Goal: Information Seeking & Learning: Learn about a topic

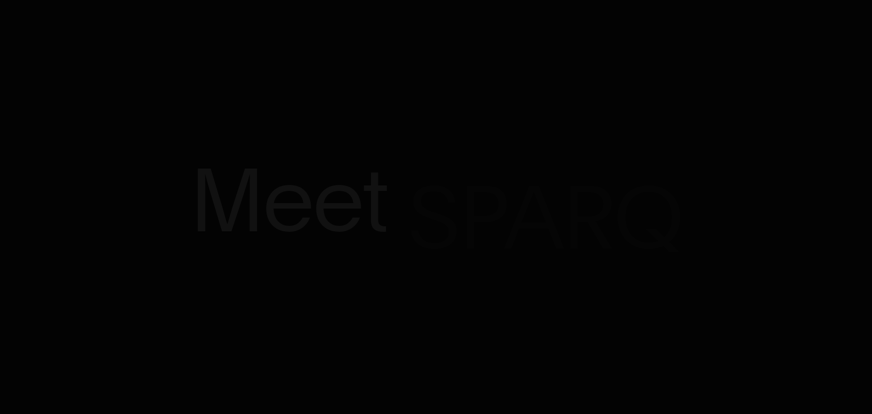
click at [393, 134] on p "Meet SPARQ Diagnostics" at bounding box center [436, 206] width 872 height 183
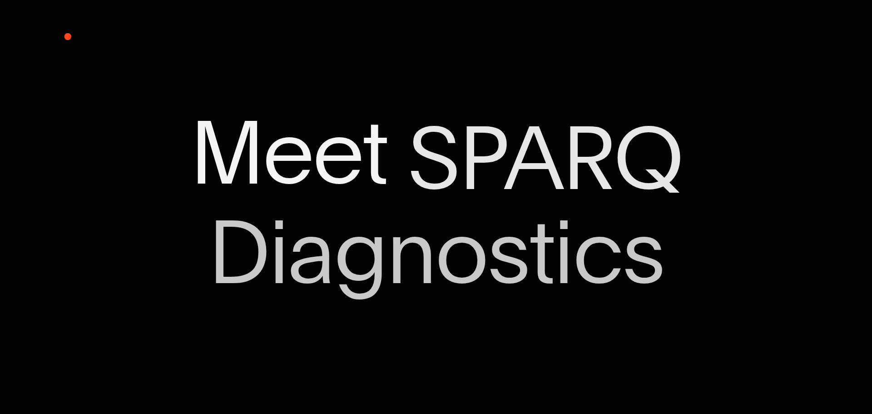
drag, startPoint x: 374, startPoint y: 282, endPoint x: 371, endPoint y: 271, distance: 11.2
click at [373, 275] on span "Diagnostics" at bounding box center [436, 252] width 456 height 92
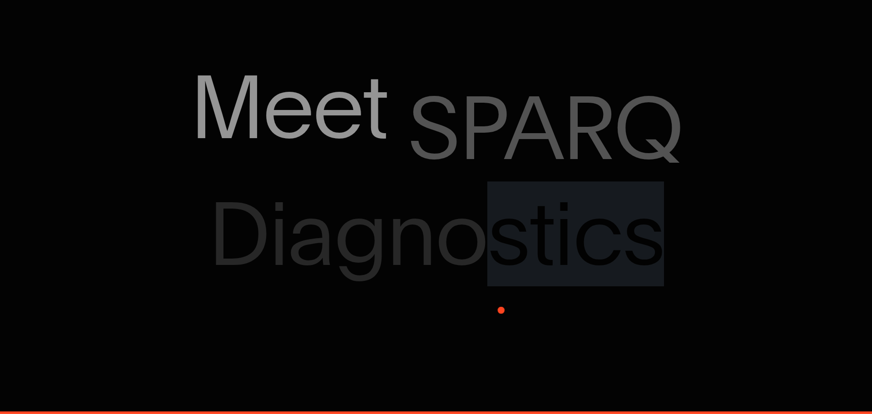
drag, startPoint x: 511, startPoint y: 349, endPoint x: 488, endPoint y: 238, distance: 113.1
click at [488, 241] on div "Sparq Keeps You Moving ® Meet SPARQ Diagnostics 0%" at bounding box center [436, 207] width 872 height 414
